Goal: Task Accomplishment & Management: Manage account settings

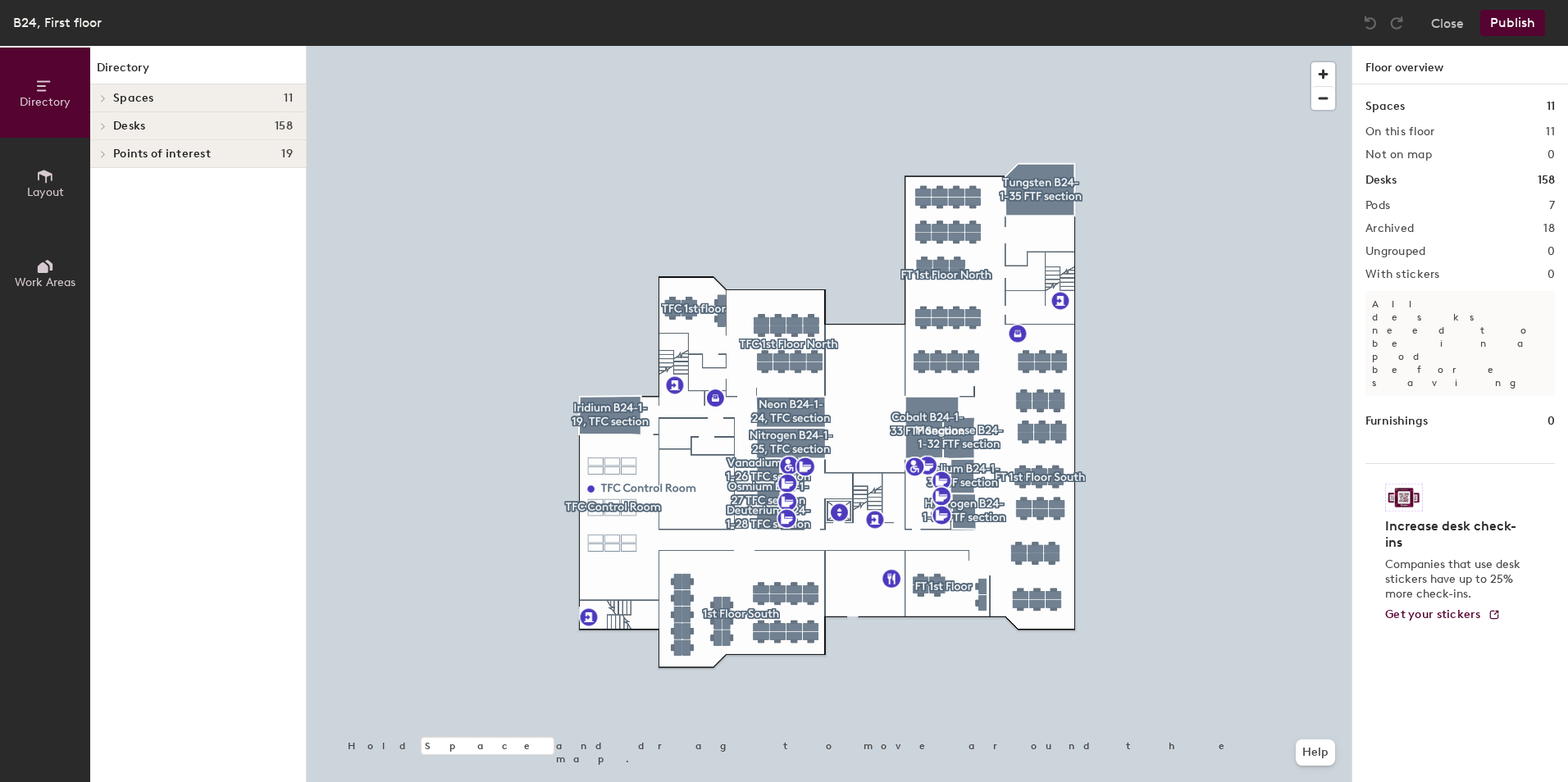
click at [54, 277] on span "Work Areas" at bounding box center [44, 283] width 60 height 14
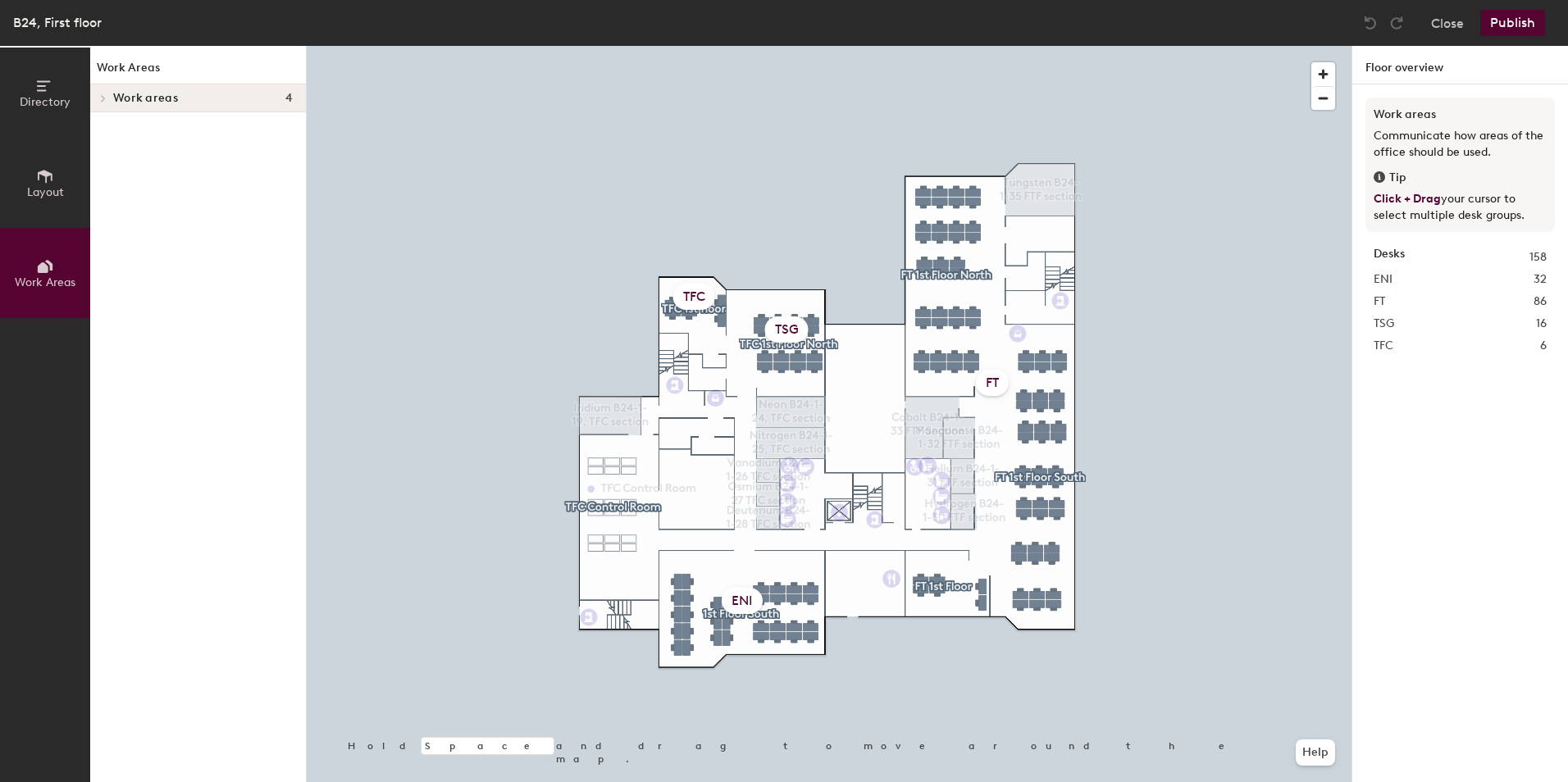
click at [690, 292] on div "TFC" at bounding box center [693, 296] width 42 height 26
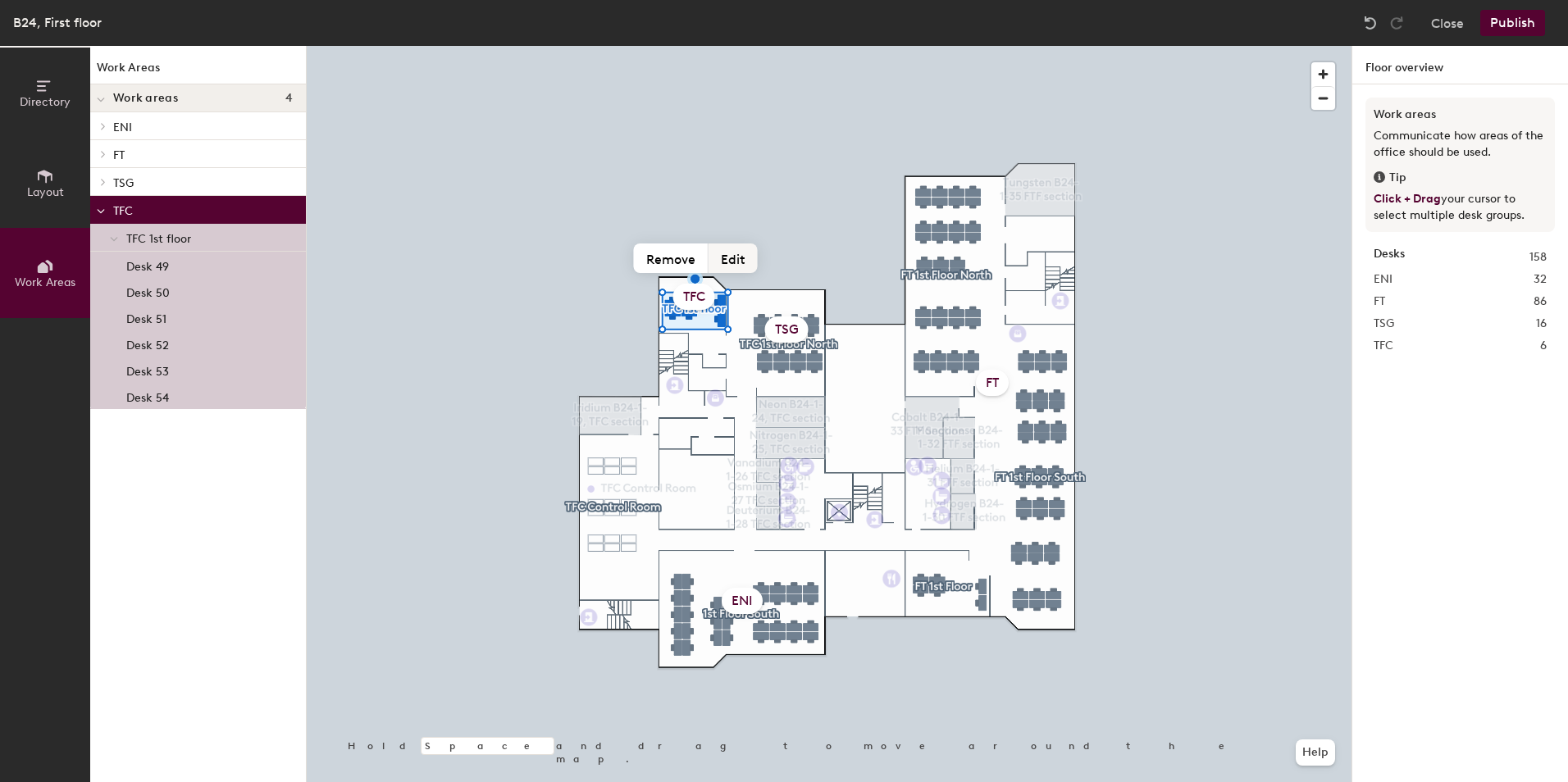
click at [737, 256] on button "Edit" at bounding box center [733, 258] width 49 height 30
type input "TSG"
click at [745, 596] on div "ENI" at bounding box center [742, 601] width 41 height 26
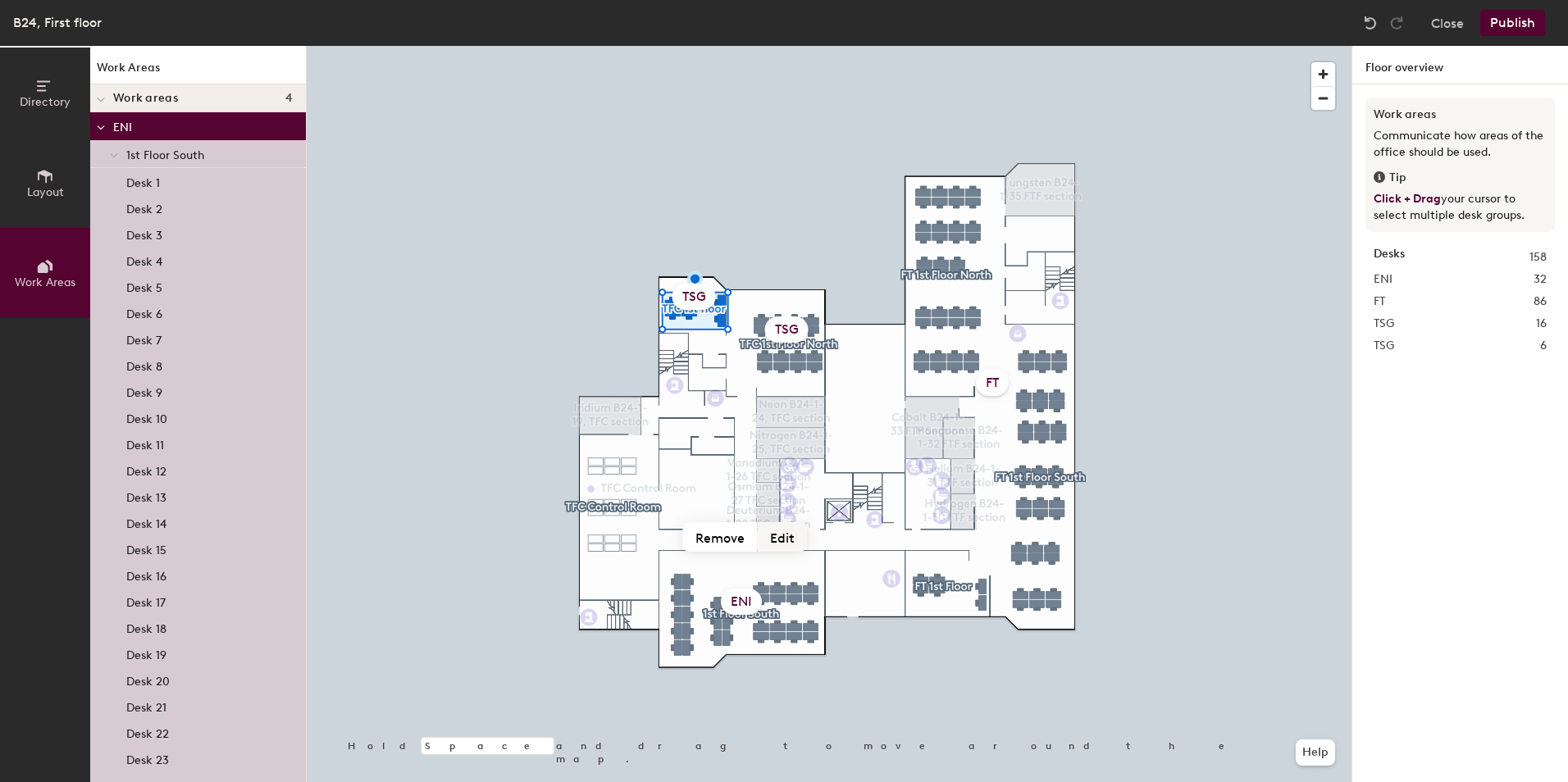
click at [787, 545] on button "Edit" at bounding box center [782, 537] width 49 height 30
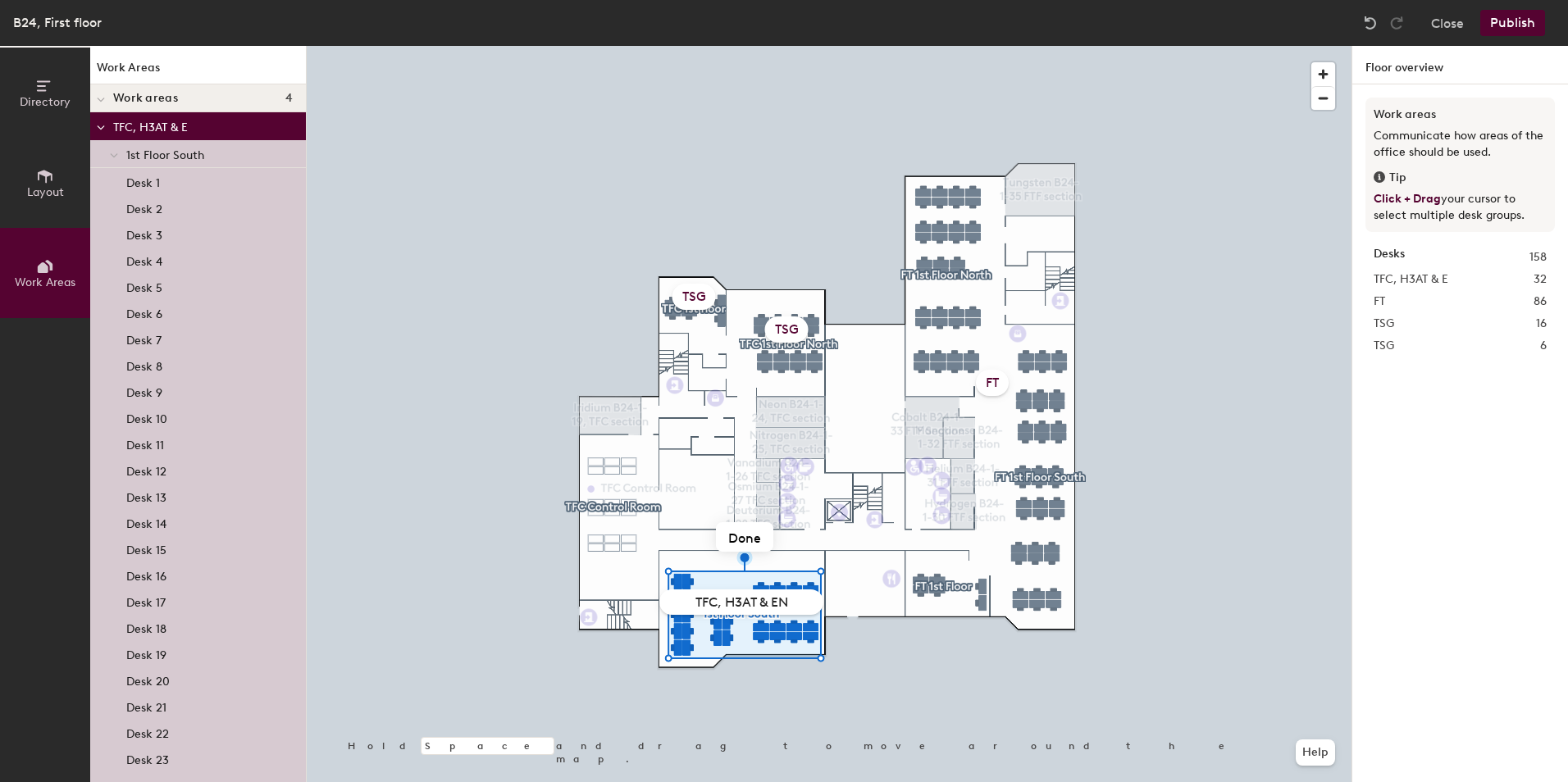
type input "TFC, H3AT & ENI"
click at [1498, 27] on button "Publish" at bounding box center [1512, 23] width 65 height 26
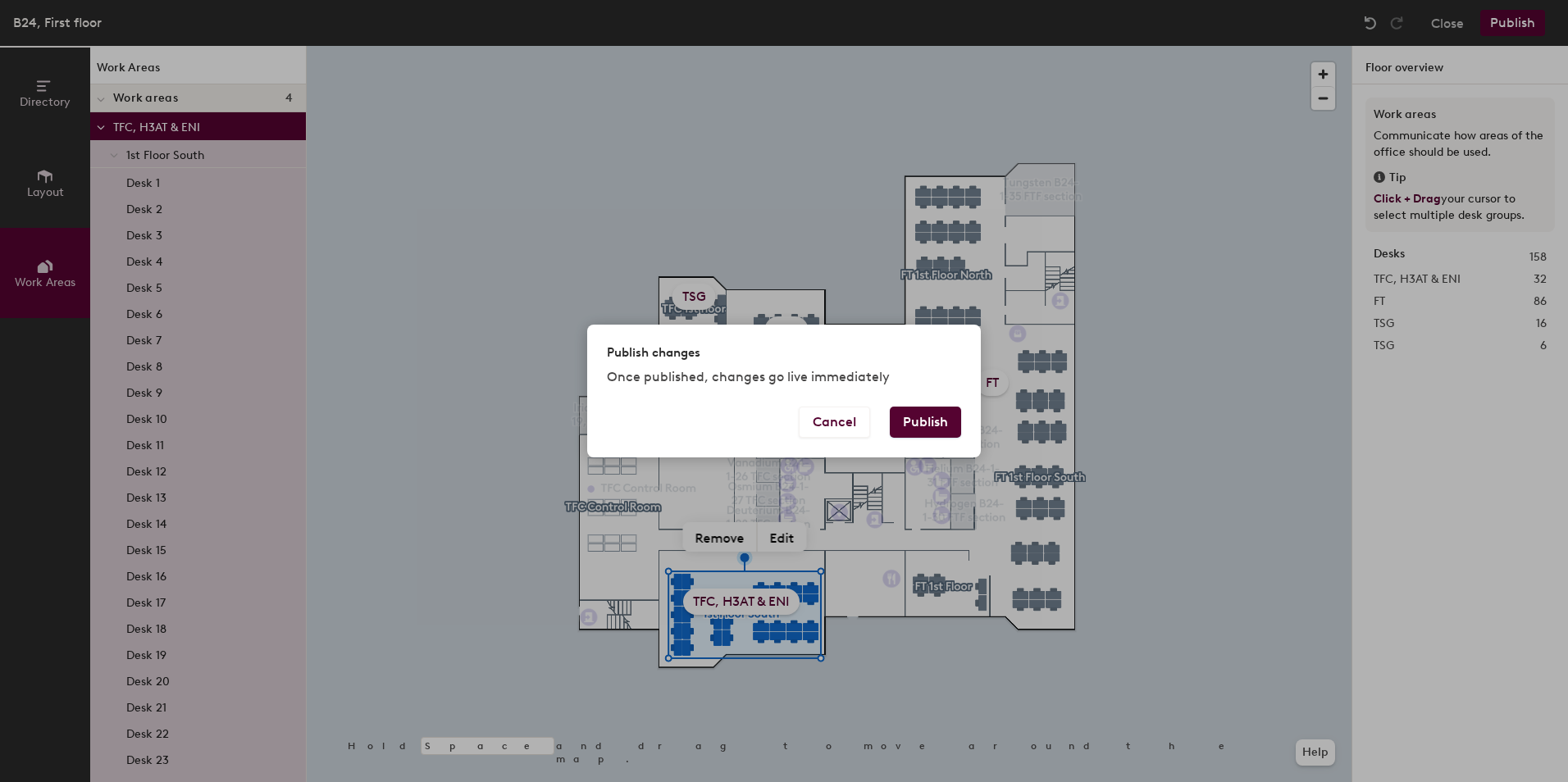
click at [926, 414] on button "Publish" at bounding box center [926, 422] width 71 height 31
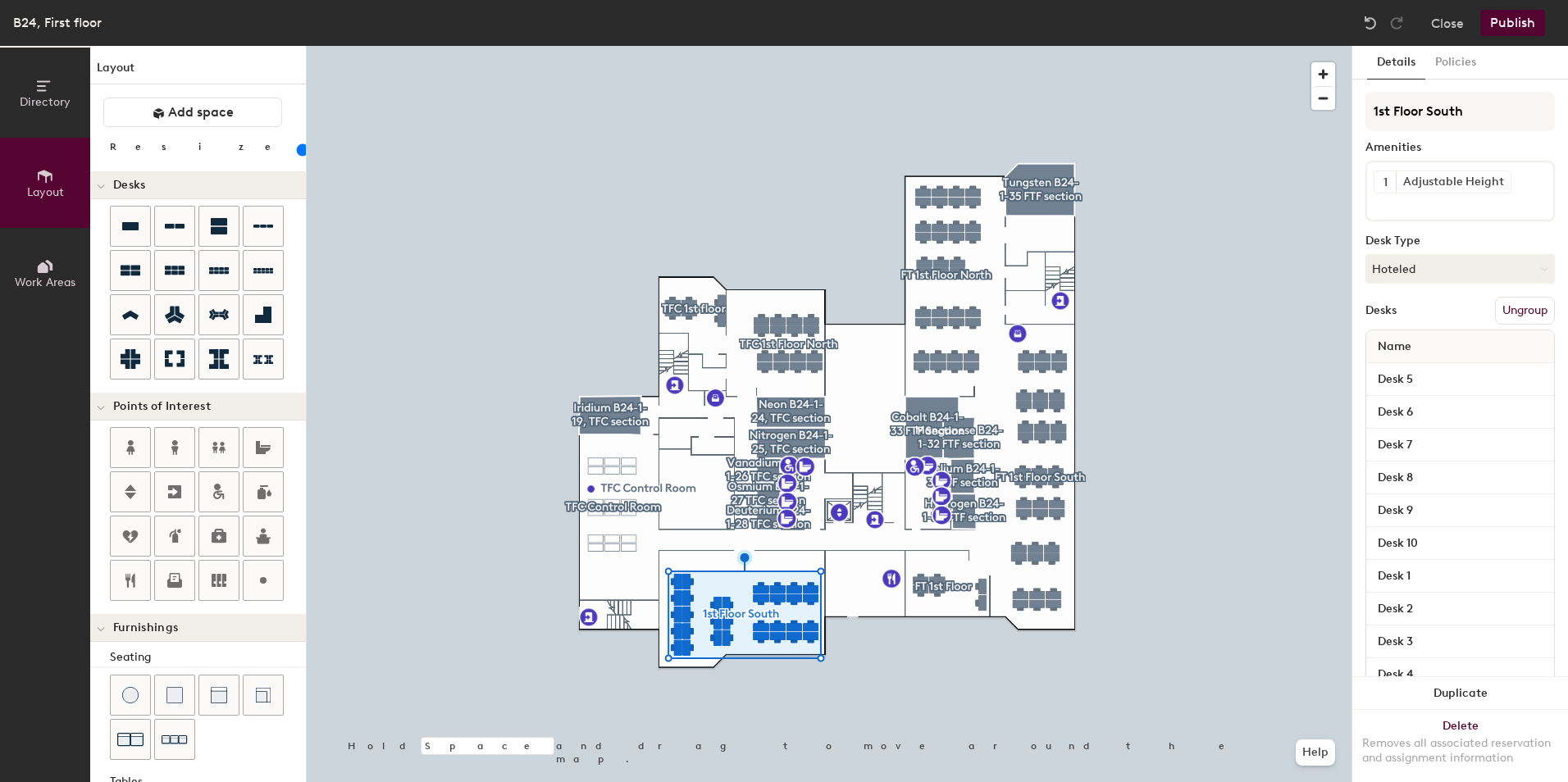
click at [1498, 309] on button "Ungroup" at bounding box center [1525, 311] width 60 height 28
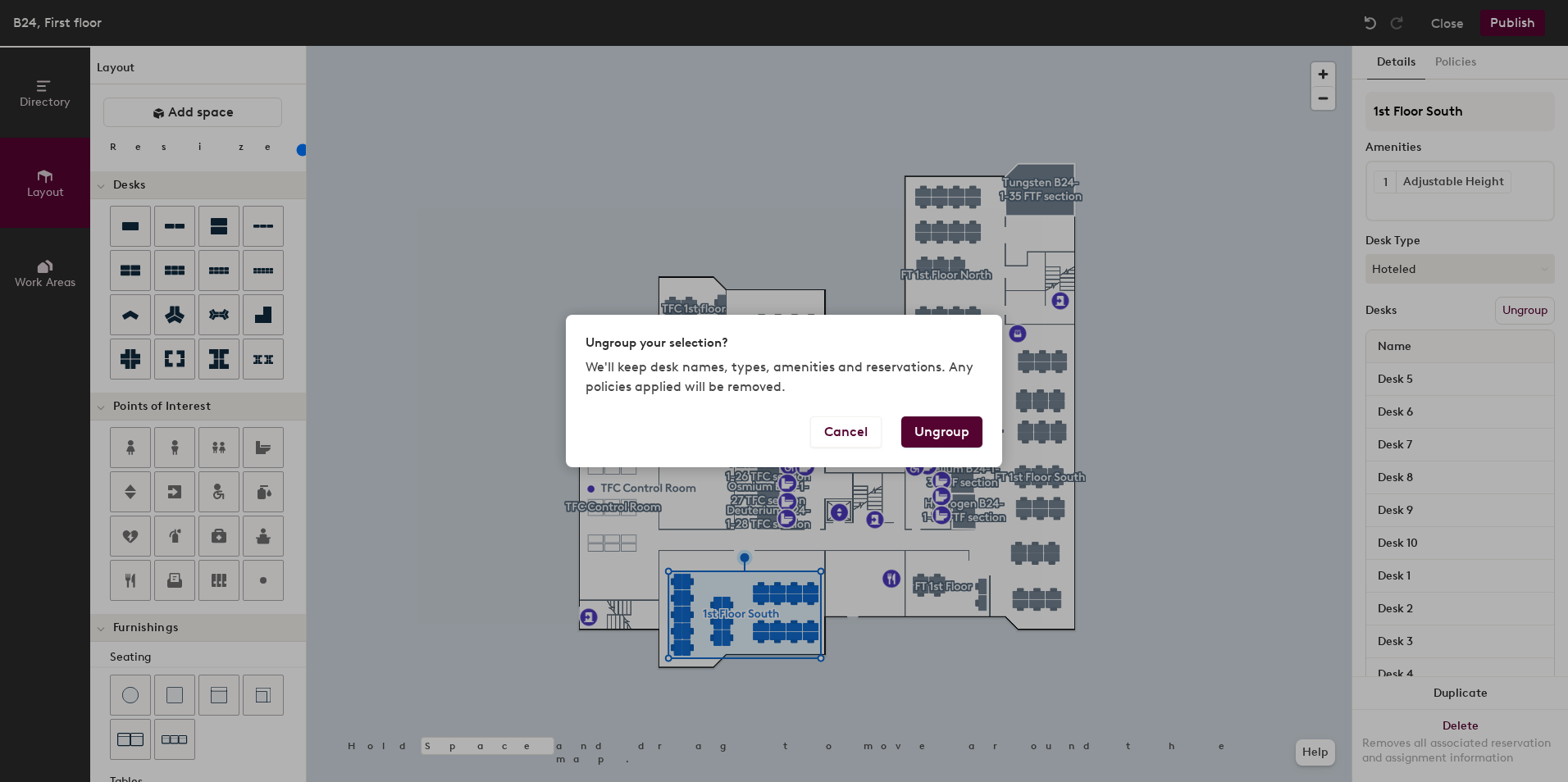
click at [959, 433] on button "Ungroup" at bounding box center [941, 432] width 81 height 31
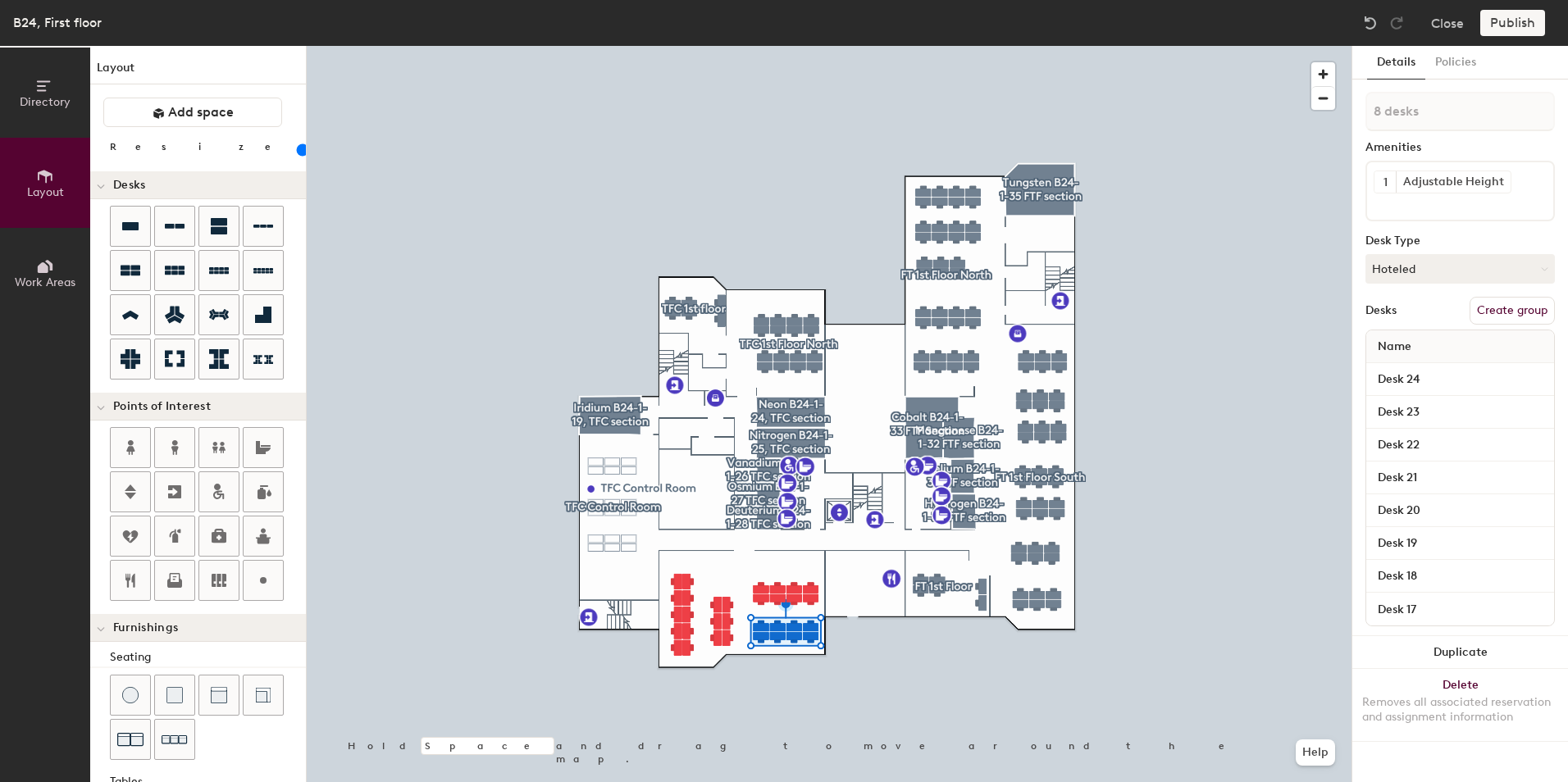
click at [1490, 305] on button "Create group" at bounding box center [1512, 311] width 85 height 28
click at [1494, 312] on button "Create group" at bounding box center [1512, 311] width 85 height 28
click at [764, 46] on div at bounding box center [829, 46] width 1045 height 0
click at [1536, 309] on button "Ungroup" at bounding box center [1525, 311] width 60 height 28
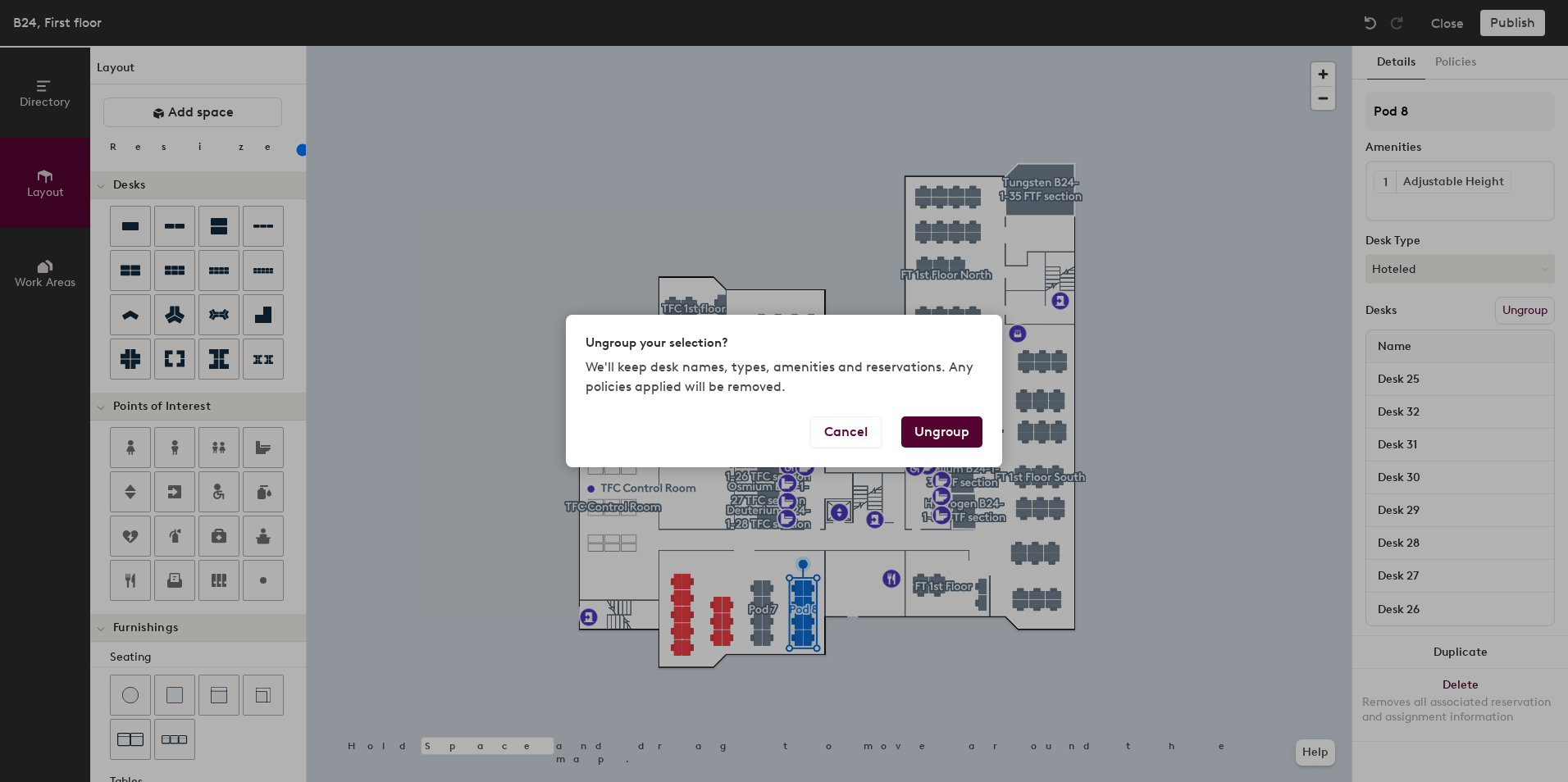
click at [957, 428] on button "Ungroup" at bounding box center [941, 432] width 81 height 31
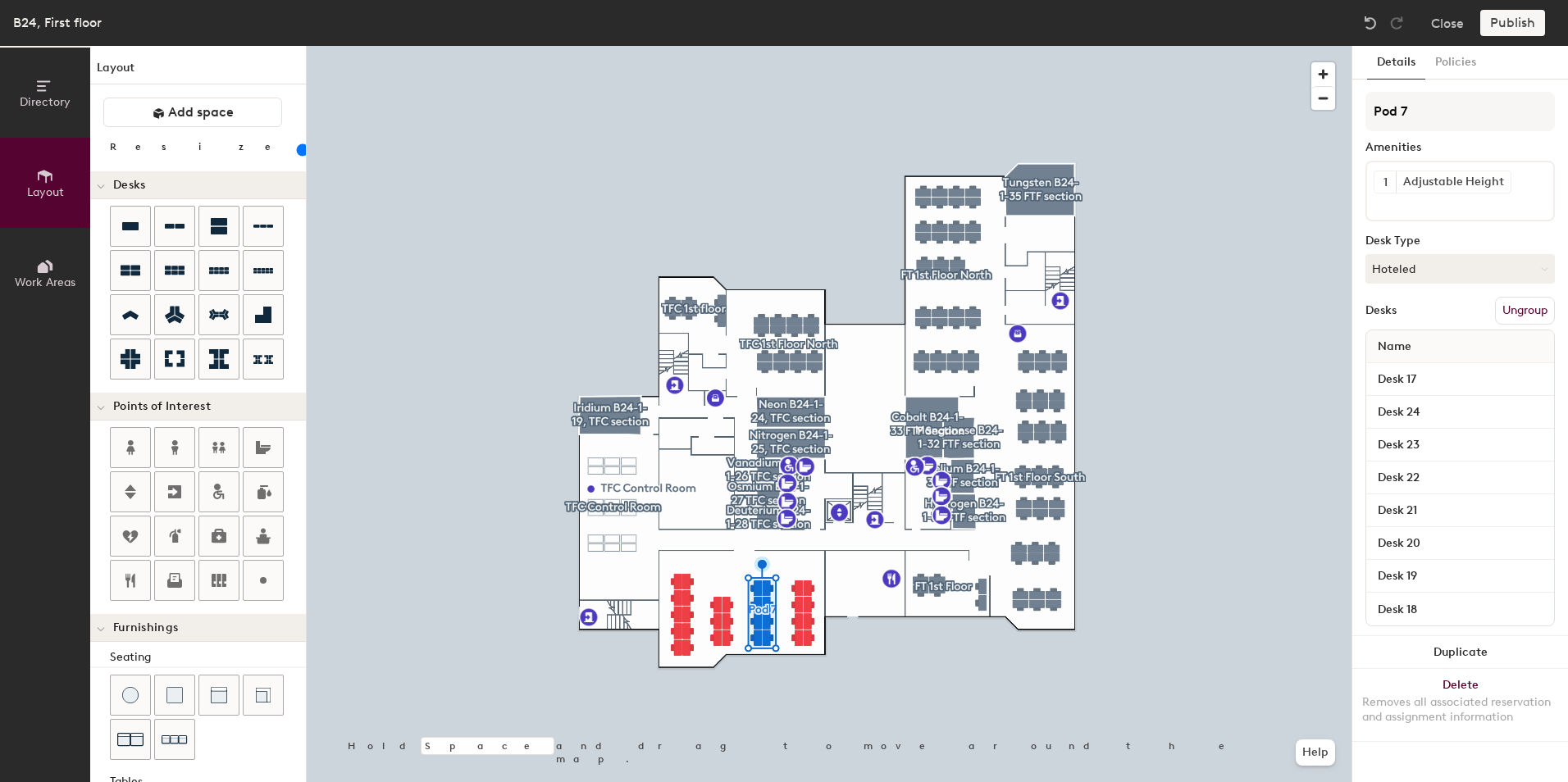
click at [1515, 303] on button "Ungroup" at bounding box center [1525, 311] width 60 height 28
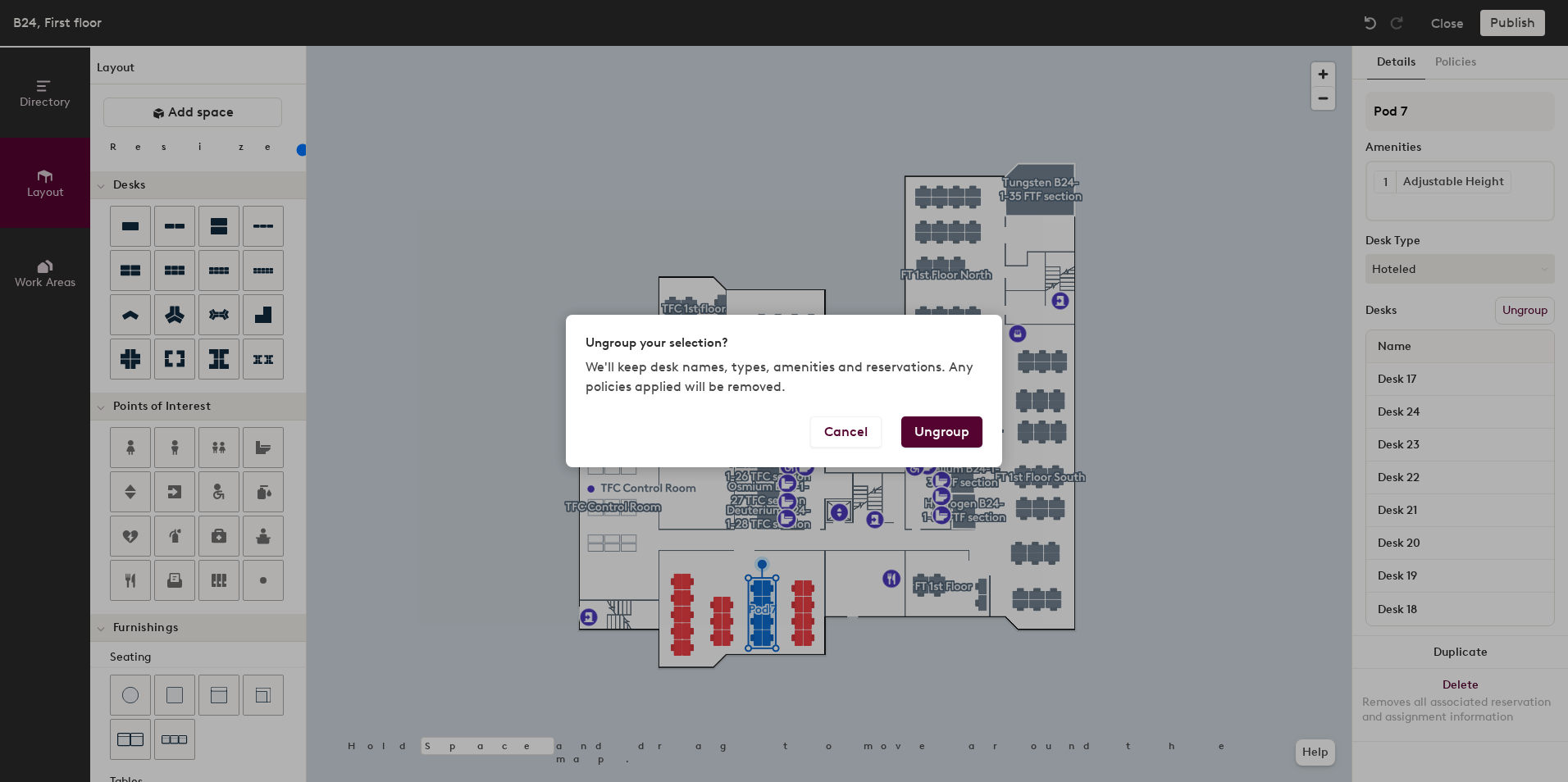
click at [968, 431] on button "Ungroup" at bounding box center [941, 432] width 81 height 31
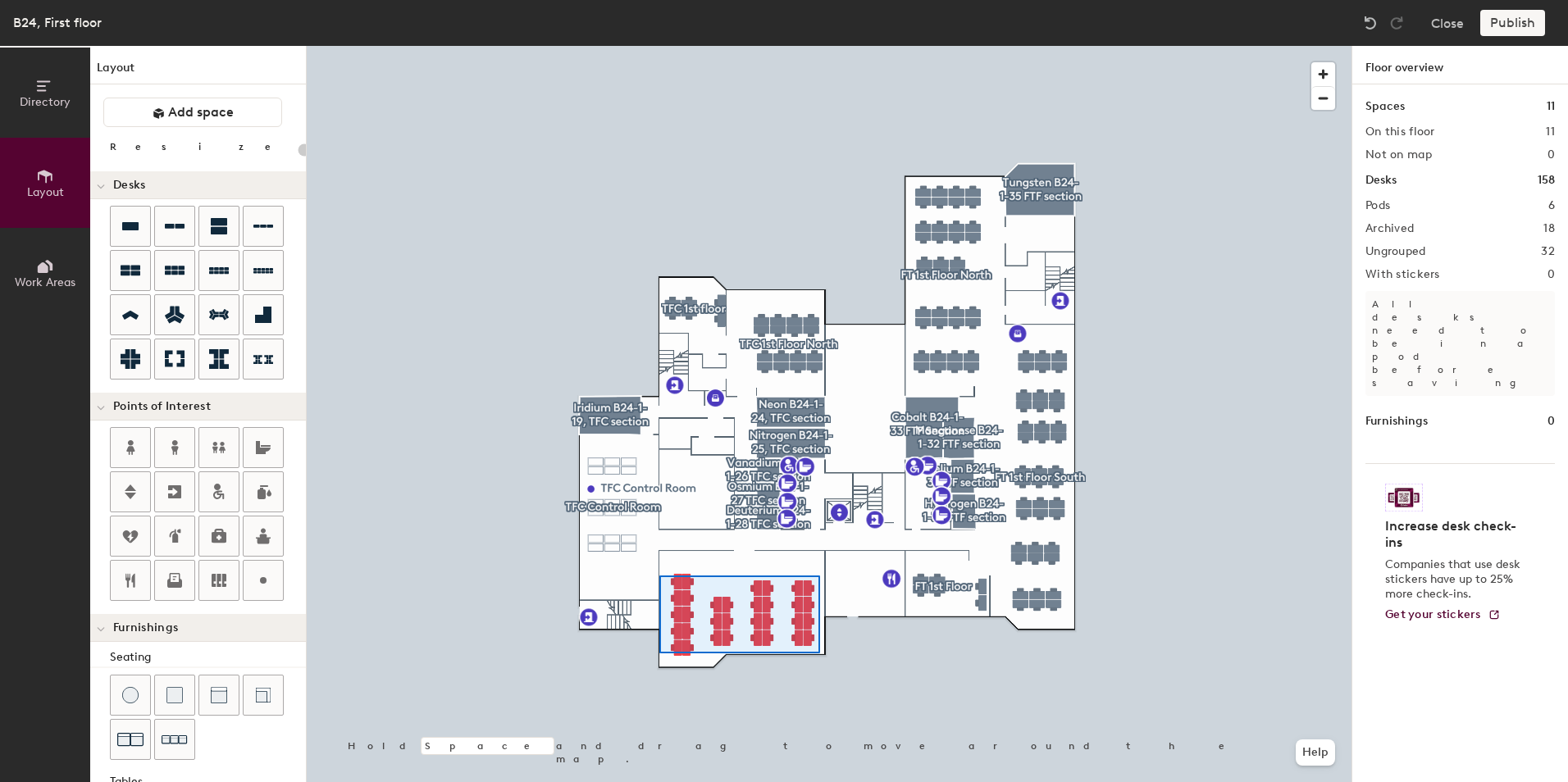
type input "100"
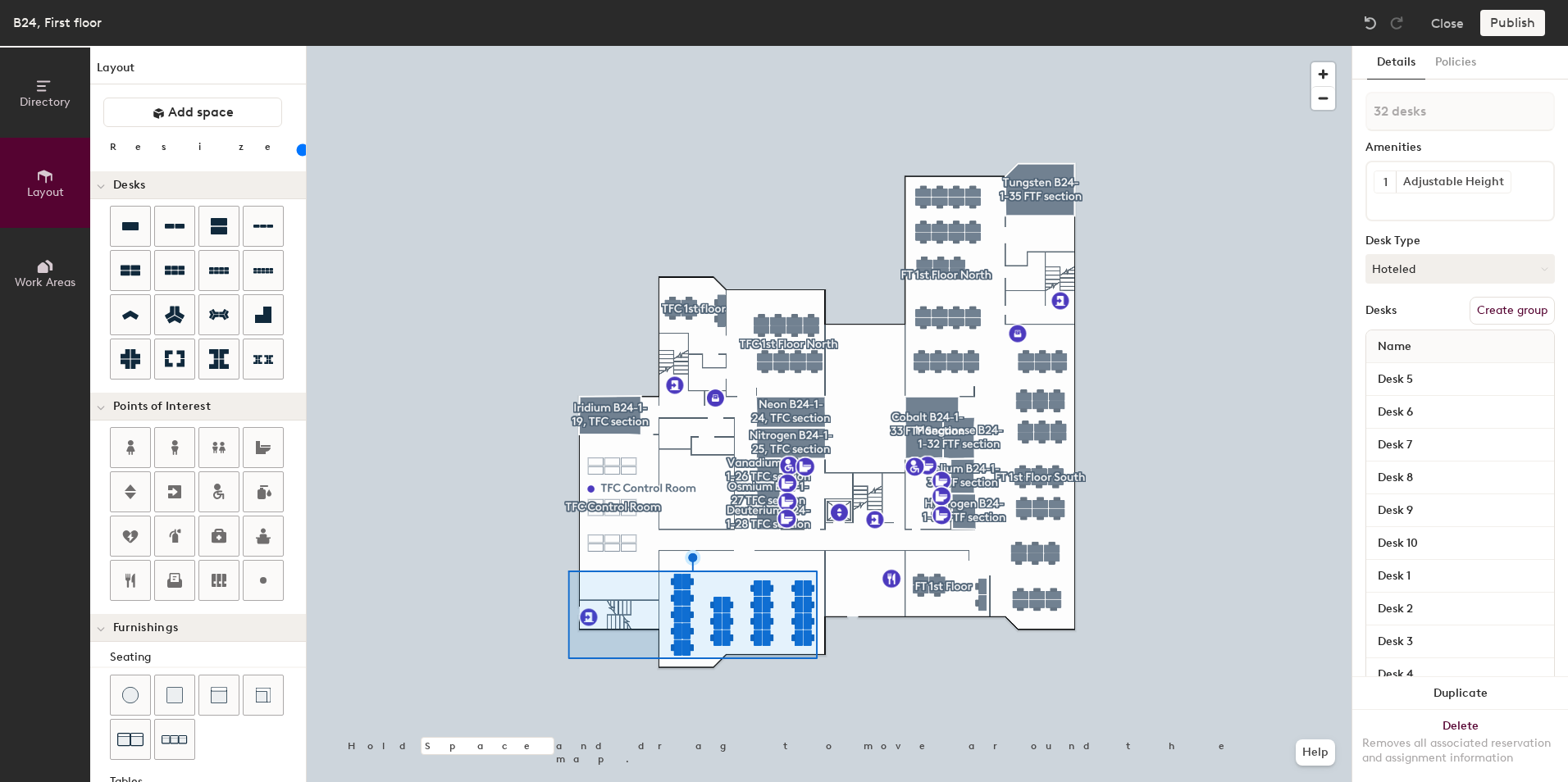
click at [1528, 306] on button "Create group" at bounding box center [1512, 311] width 85 height 28
click at [1343, 106] on div "Directory Layout Work Areas Layout Add space Resize Desks Points of Interest Fu…" at bounding box center [784, 414] width 1568 height 736
type input "1st Floor South"
click at [1513, 22] on button "Publish" at bounding box center [1512, 23] width 65 height 26
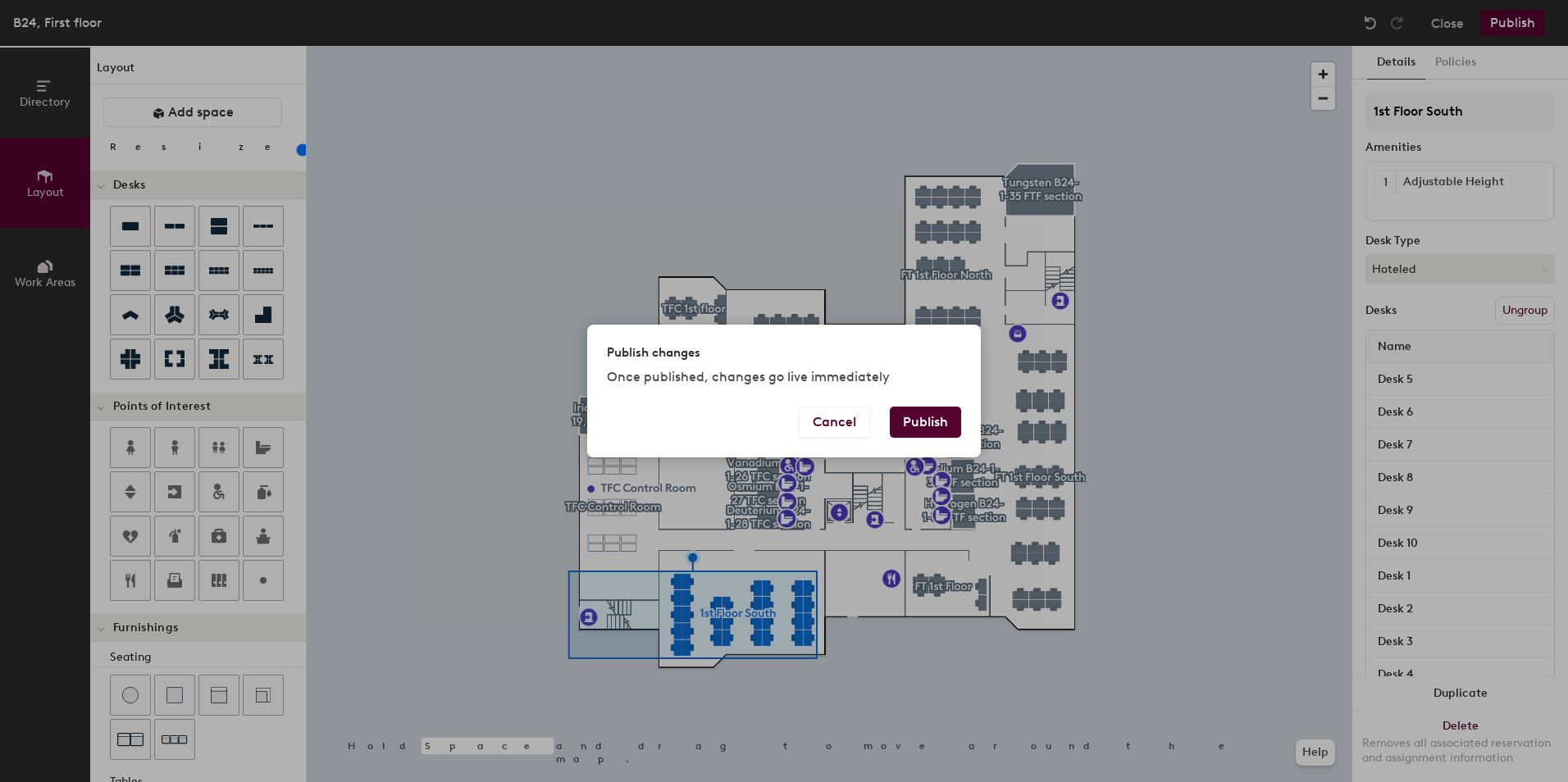
click at [937, 431] on button "Publish" at bounding box center [926, 422] width 71 height 31
type input "20"
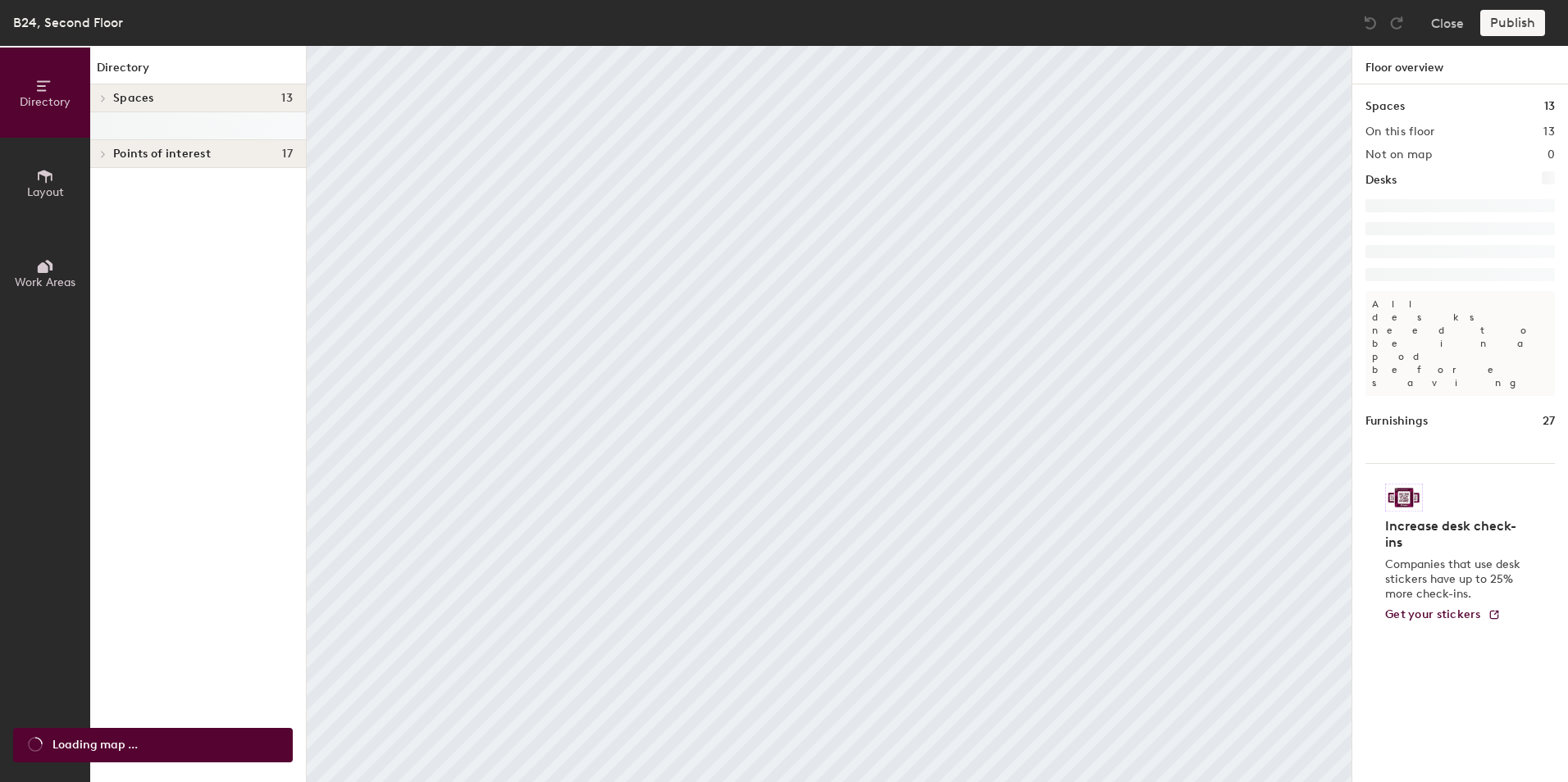
click at [49, 271] on icon at bounding box center [44, 266] width 18 height 18
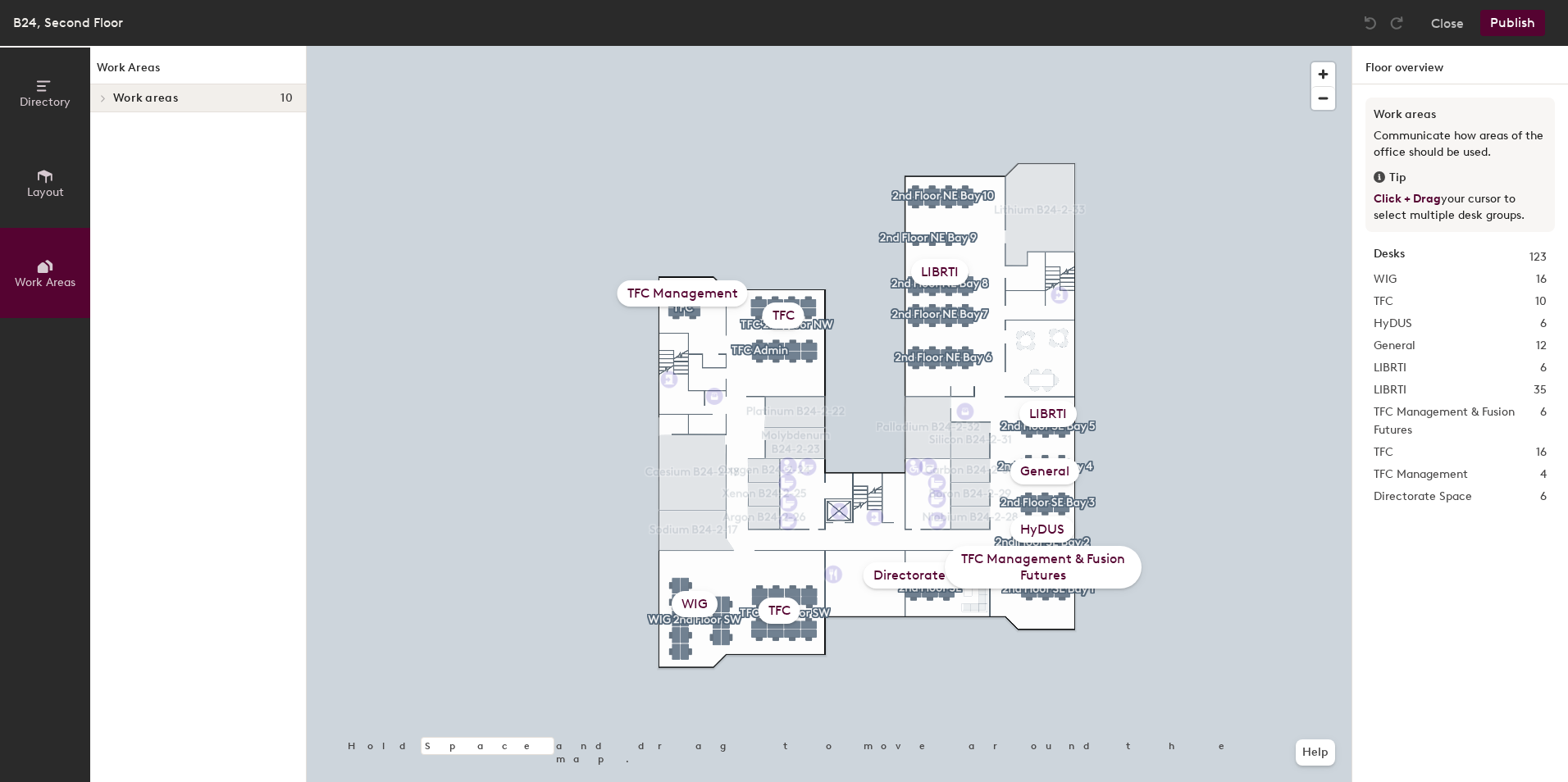
click at [1068, 574] on div "TFC Management & Fusion Futures" at bounding box center [1042, 568] width 197 height 43
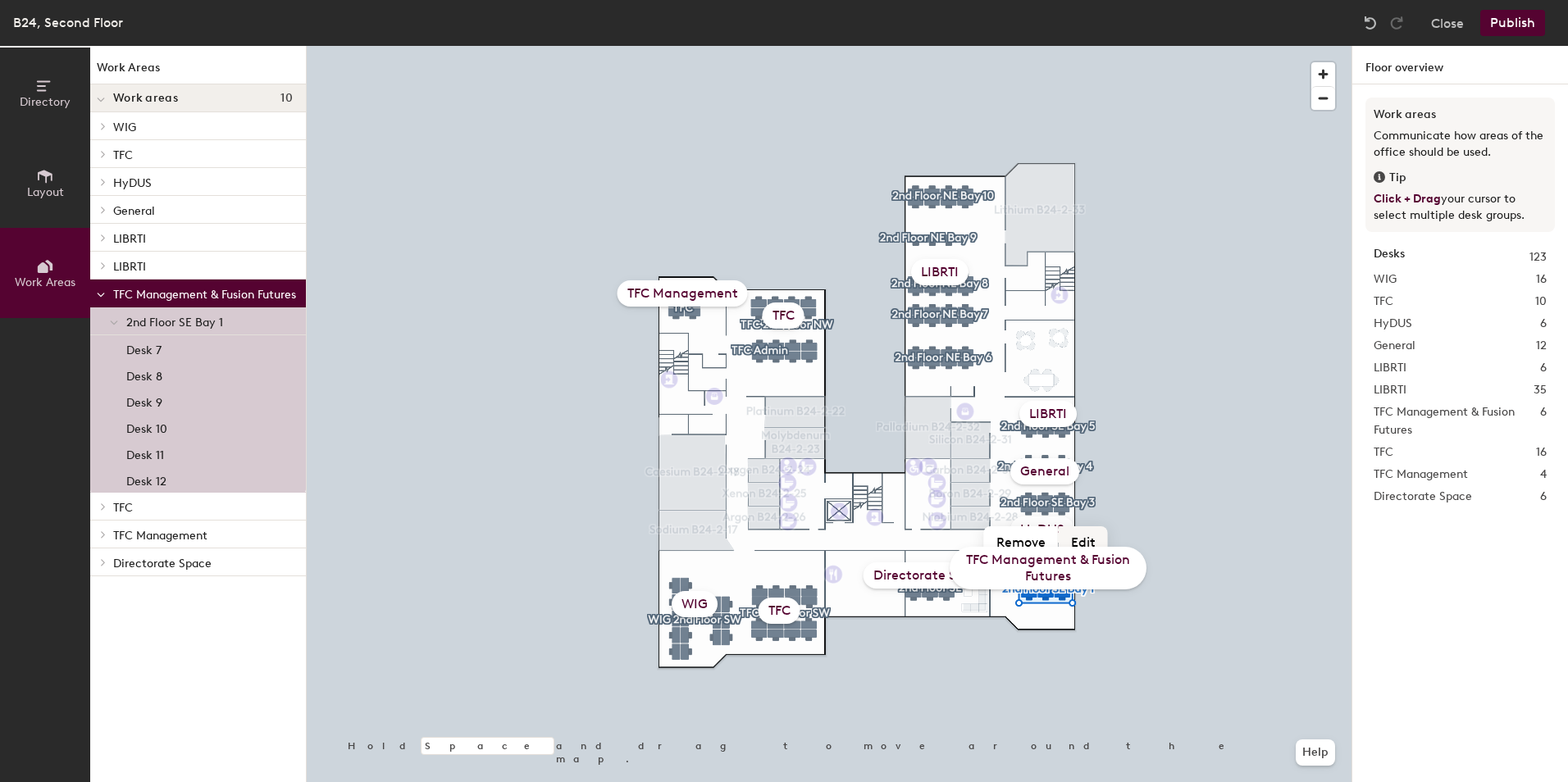
click at [1078, 539] on button "Edit" at bounding box center [1083, 541] width 49 height 30
click at [1030, 575] on input "TFC Management & Fusion Futures" at bounding box center [1047, 577] width 164 height 26
drag, startPoint x: 1032, startPoint y: 574, endPoint x: 878, endPoint y: 572, distance: 154.0
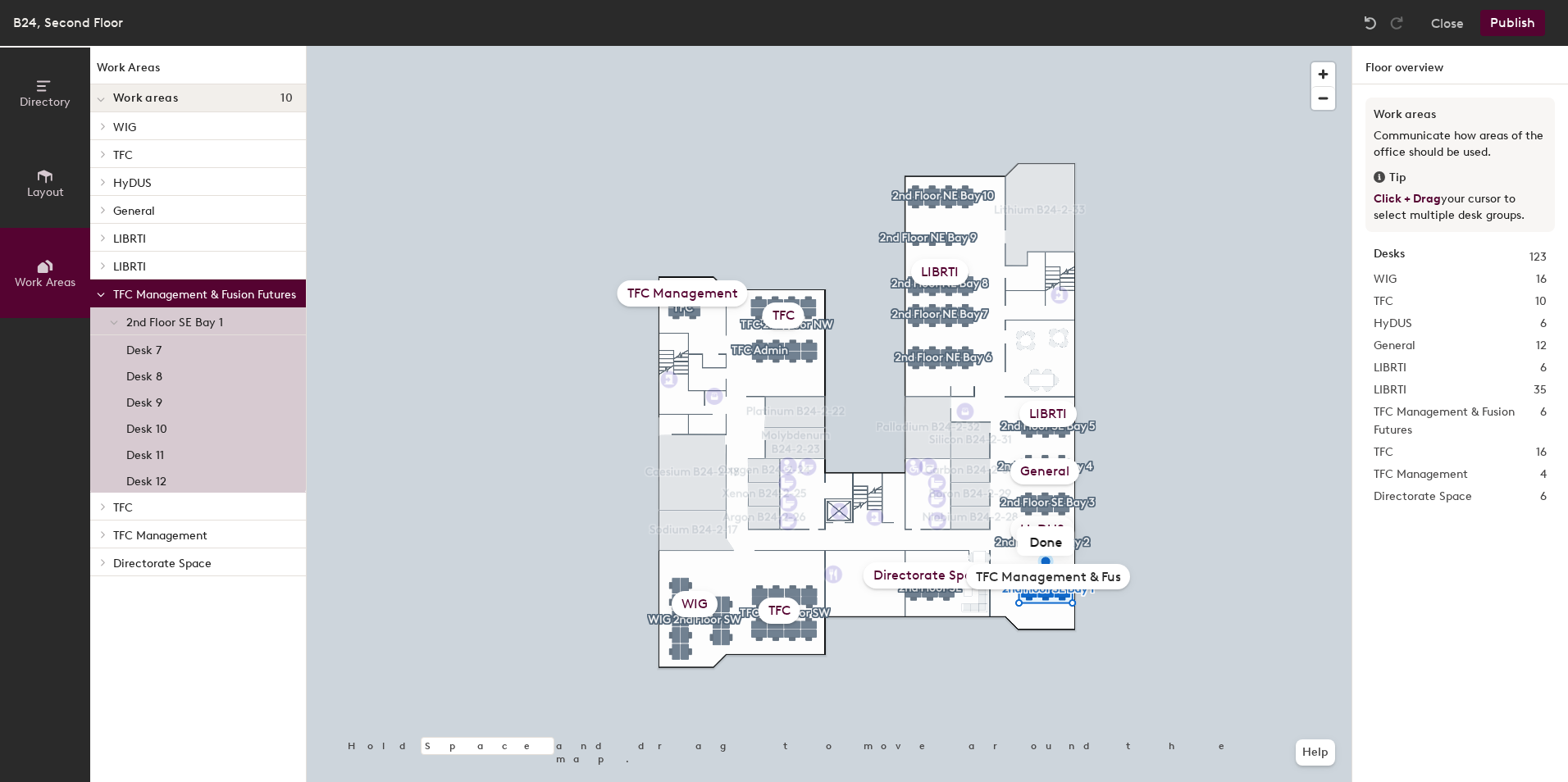
click at [878, 572] on div "Hold Space and drag to move around the map. Help WIG TFC HyDUS General LIBRTI L…" at bounding box center [829, 414] width 1045 height 736
type input "Fusion Futures"
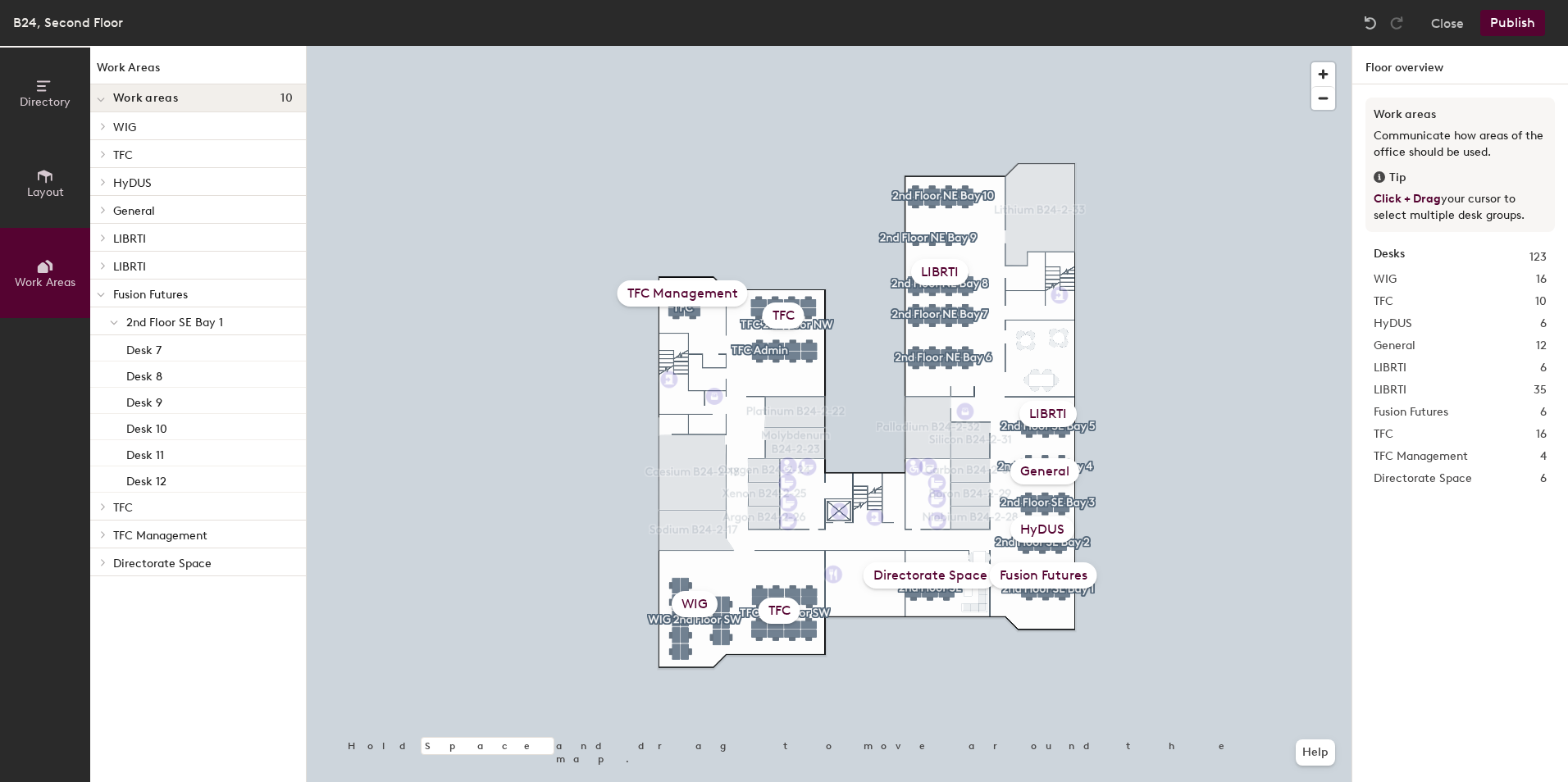
click at [1518, 26] on button "Publish" at bounding box center [1512, 23] width 65 height 26
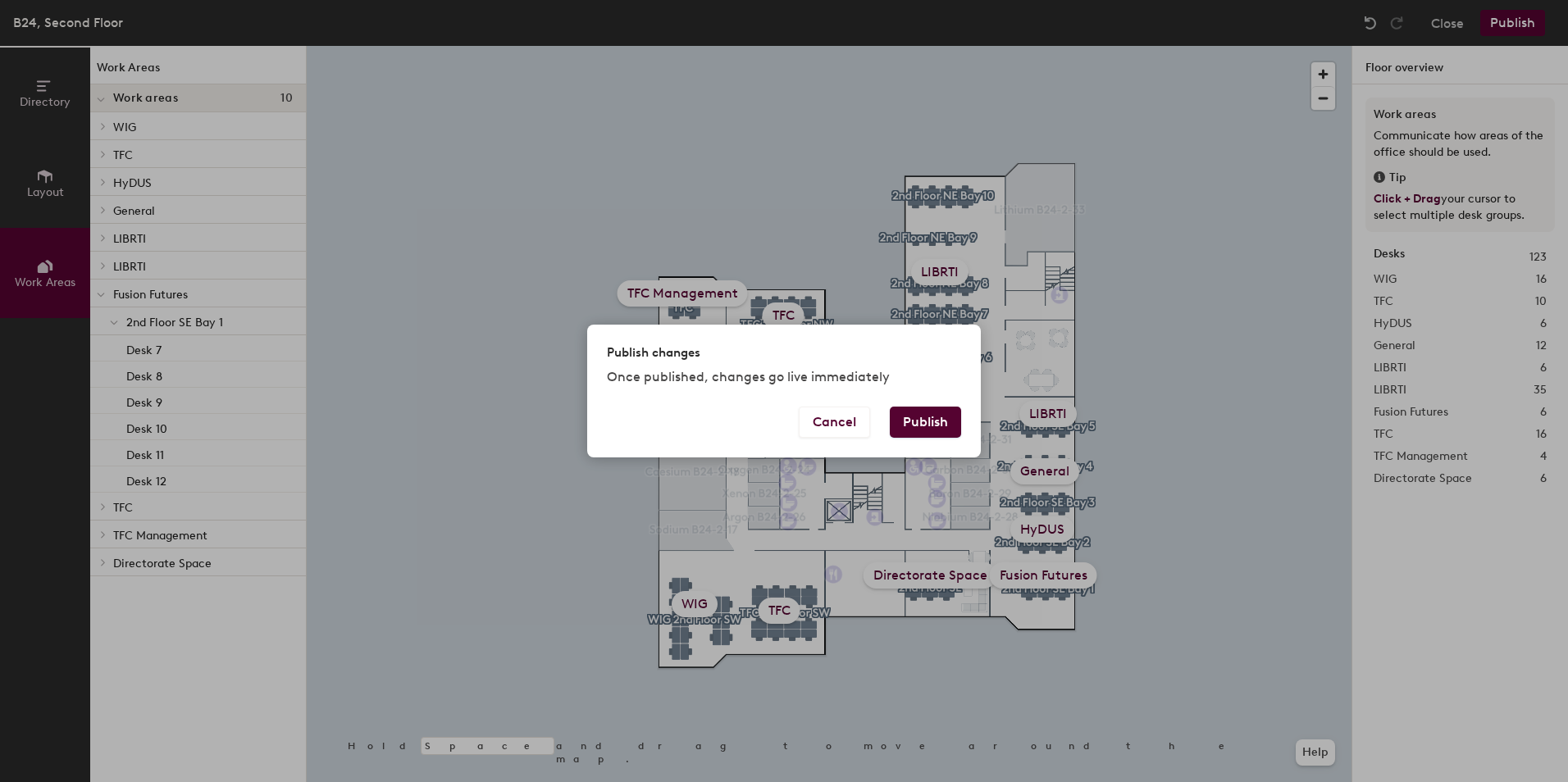
click at [951, 431] on button "Publish" at bounding box center [926, 422] width 71 height 31
